Goal: Check status

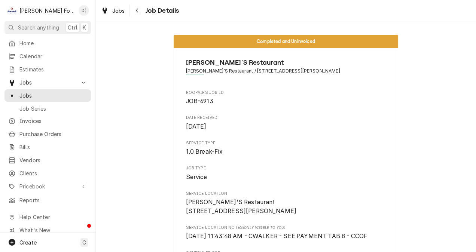
scroll to position [981, 0]
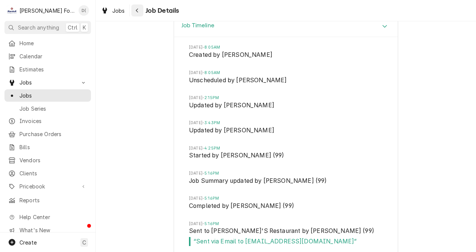
click at [138, 10] on icon "Navigate back" at bounding box center [137, 10] width 3 height 5
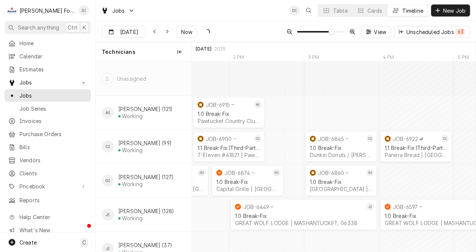
scroll to position [0, 5448]
click at [350, 180] on div "1.0 Break-Fix" at bounding box center [341, 182] width 63 height 6
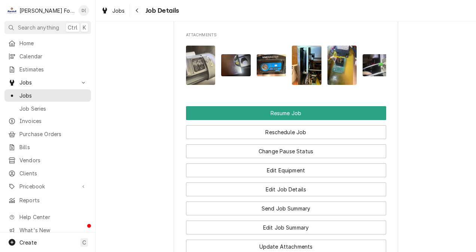
scroll to position [1002, 0]
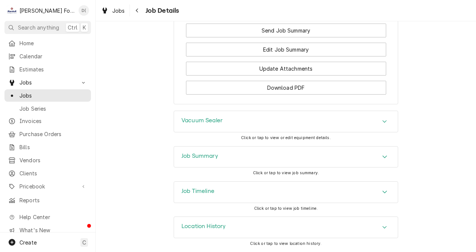
click at [198, 190] on h3 "Job Timeline" at bounding box center [198, 191] width 33 height 7
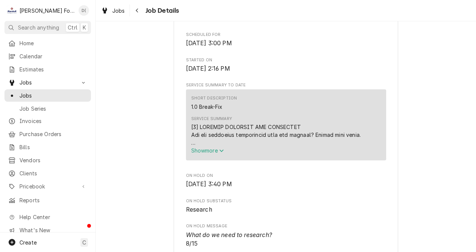
scroll to position [0, 0]
